Goal: Task Accomplishment & Management: Use online tool/utility

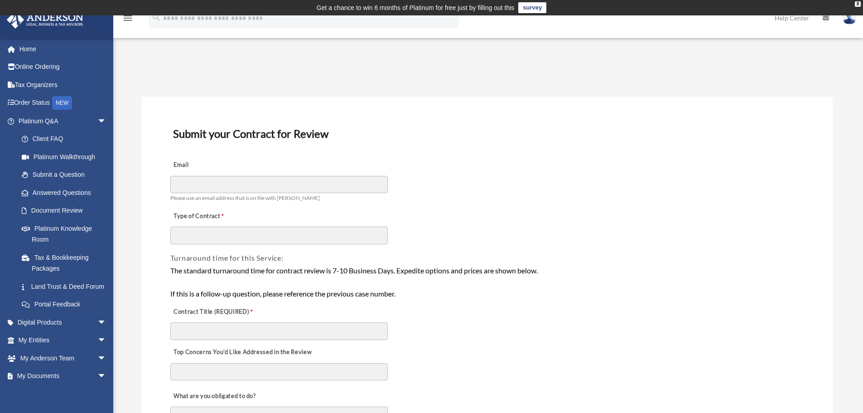
click at [378, 139] on h3 "Submit your Contract for Review" at bounding box center [487, 133] width 636 height 19
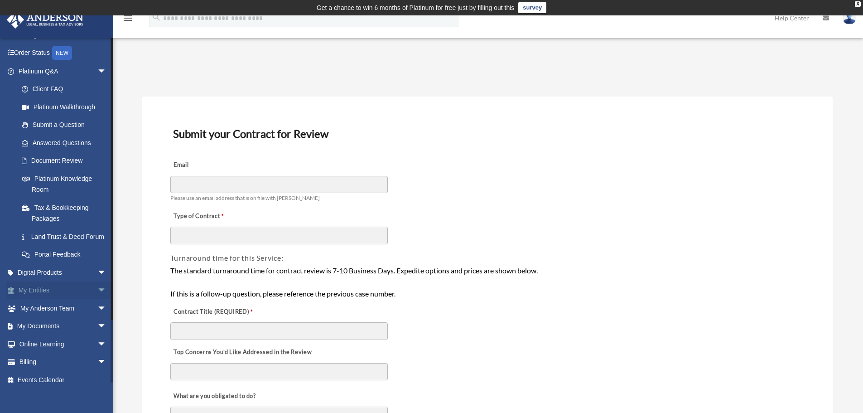
scroll to position [69, 0]
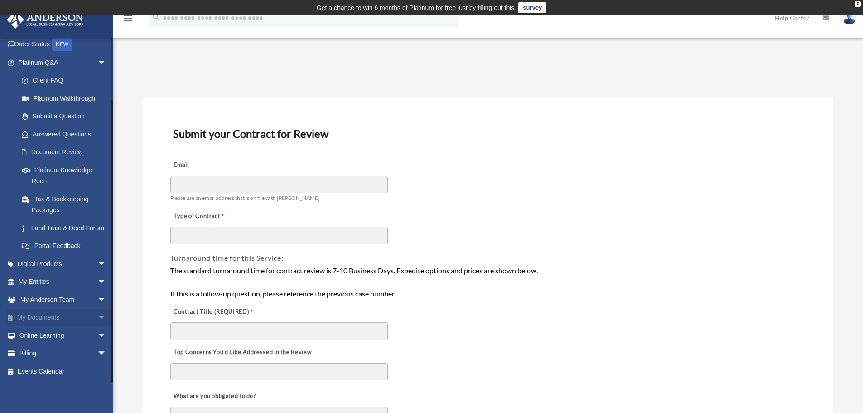
click at [86, 317] on link "My Documents arrow_drop_down" at bounding box center [63, 318] width 114 height 18
click at [98, 318] on span "arrow_drop_down" at bounding box center [106, 318] width 18 height 19
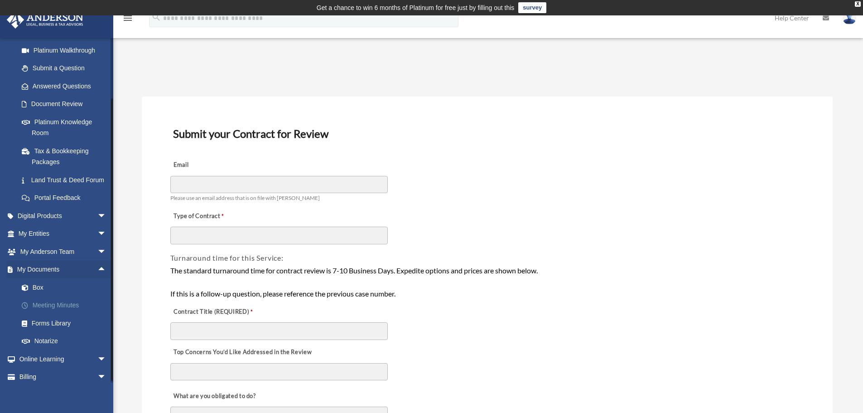
scroll to position [141, 0]
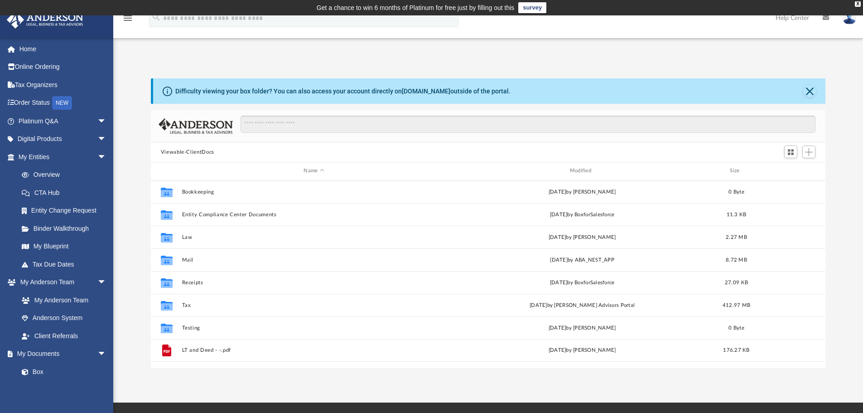
scroll to position [199, 668]
click at [261, 125] on input "Search files and folders" at bounding box center [528, 124] width 575 height 17
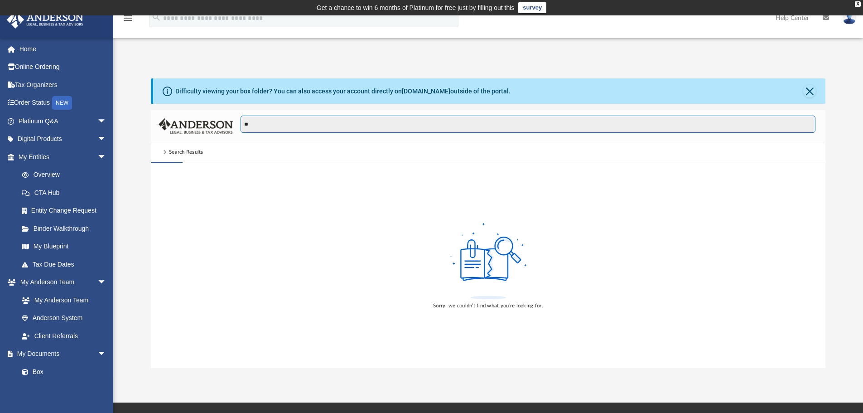
type input "*"
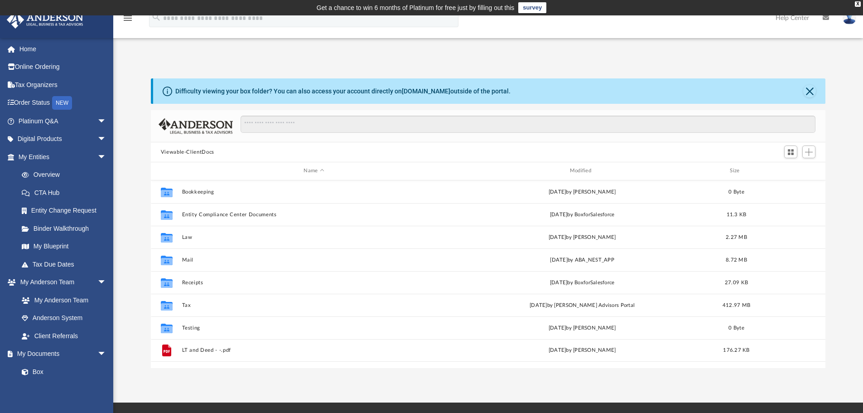
click at [219, 53] on div "App bob.apples@andersonadvisors.com Sign Out bob.apples@andersonadvisors.com Ho…" at bounding box center [431, 209] width 863 height 318
